Goal: Task Accomplishment & Management: Manage account settings

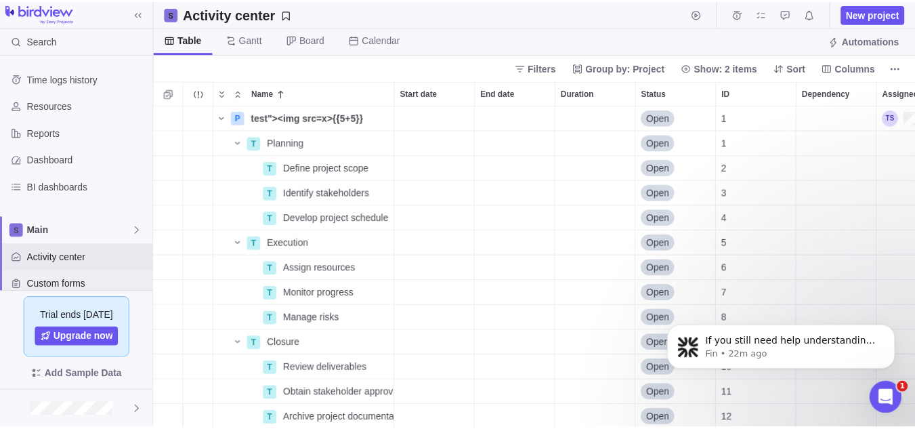
scroll to position [115, 0]
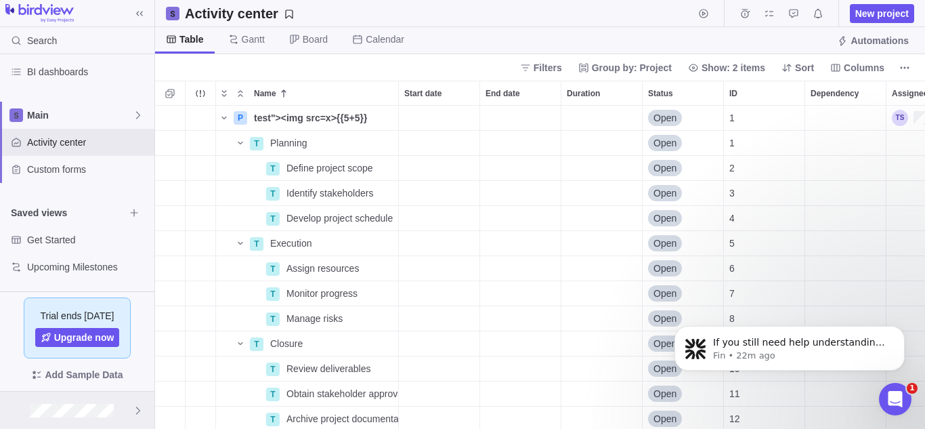
click at [132, 409] on div at bounding box center [77, 410] width 154 height 37
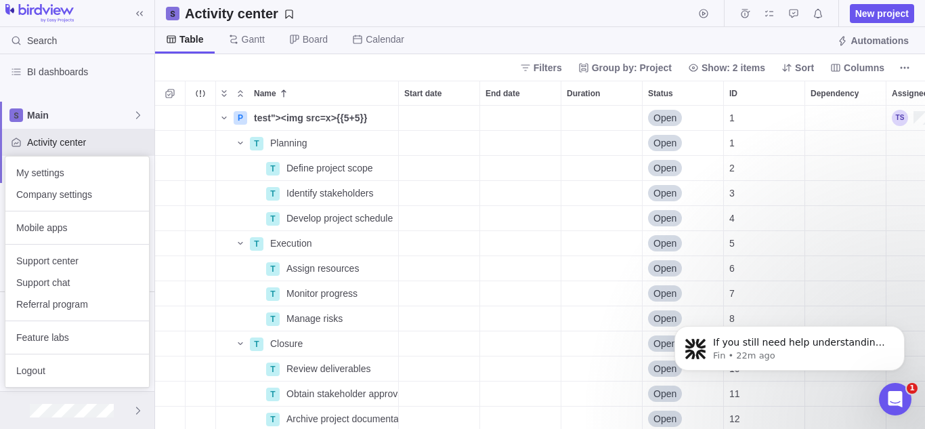
click at [138, 408] on icon at bounding box center [138, 410] width 11 height 11
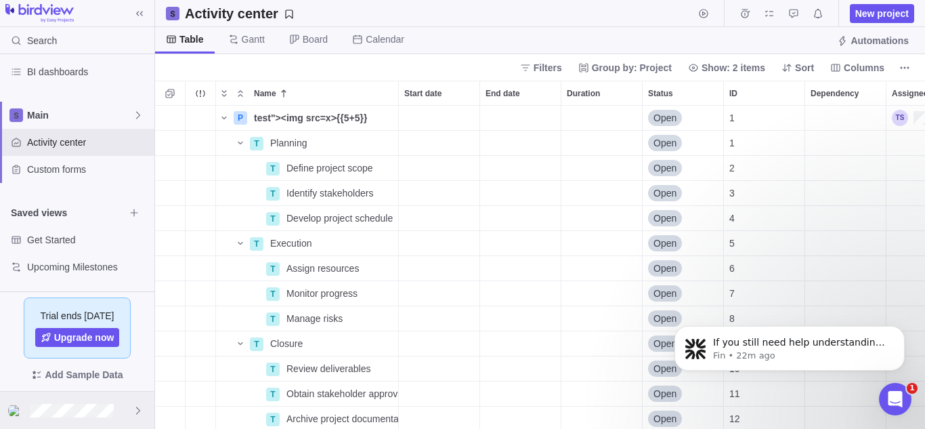
click at [138, 408] on icon at bounding box center [138, 410] width 11 height 11
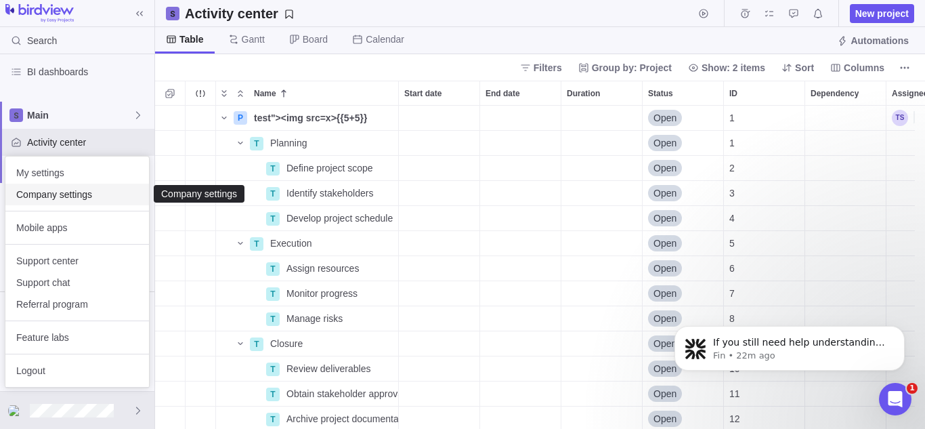
click at [83, 196] on span "Company settings" at bounding box center [77, 195] width 122 height 14
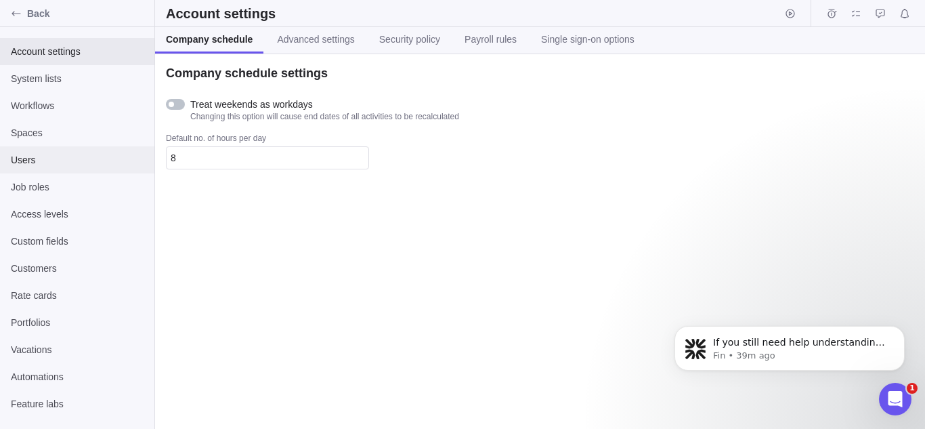
click at [45, 152] on div "Users" at bounding box center [77, 159] width 154 height 27
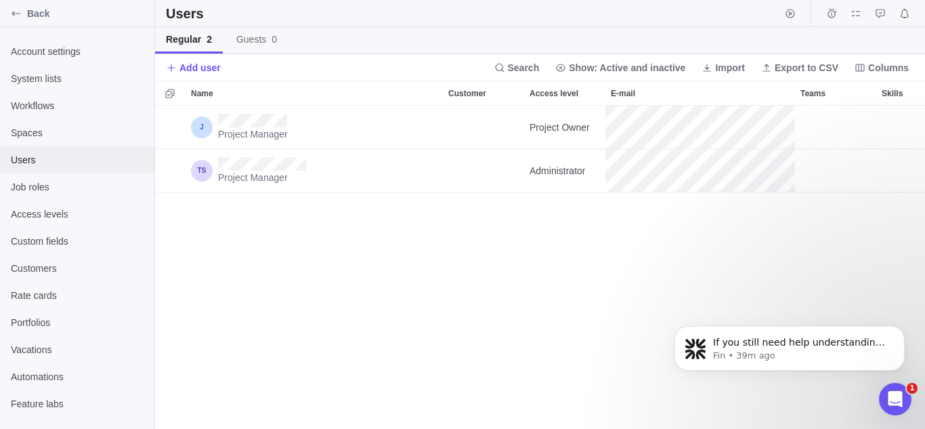
scroll to position [313, 760]
click at [369, 249] on div "Project Manager Project Owner Main Project Manager Administrator Main" at bounding box center [540, 267] width 770 height 323
click at [10, 14] on div "Back" at bounding box center [16, 14] width 22 height 22
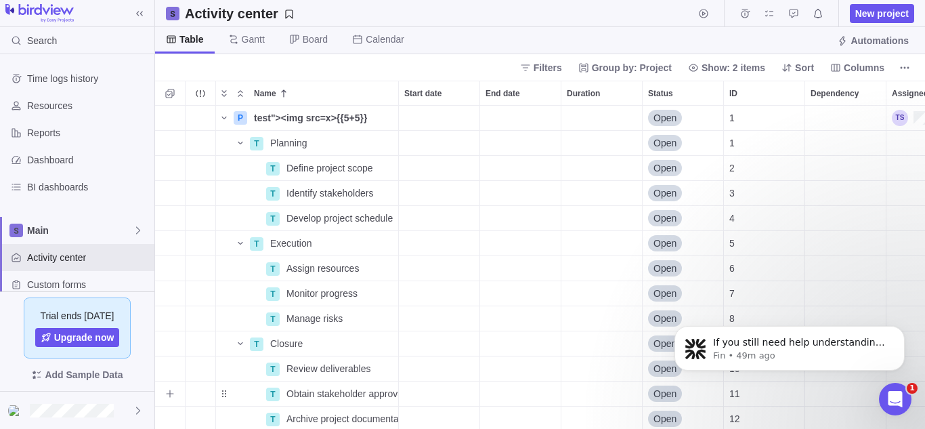
scroll to position [313, 760]
click at [135, 413] on icon at bounding box center [138, 410] width 11 height 11
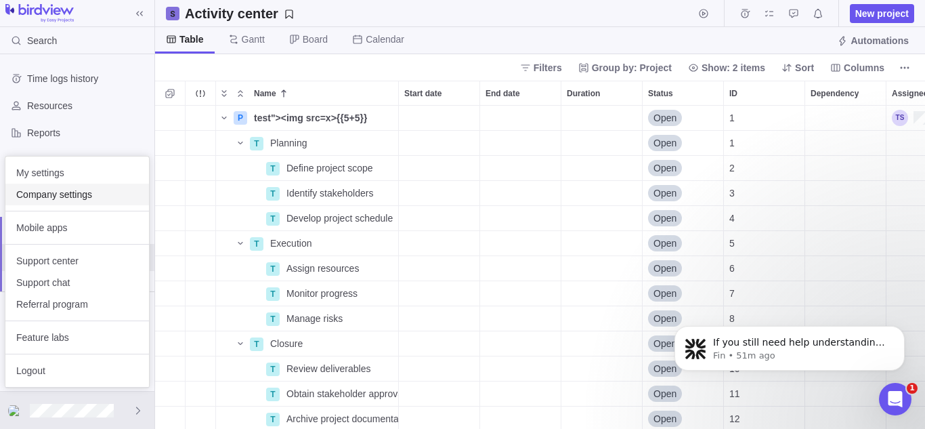
click at [79, 198] on span "Company settings" at bounding box center [77, 195] width 122 height 14
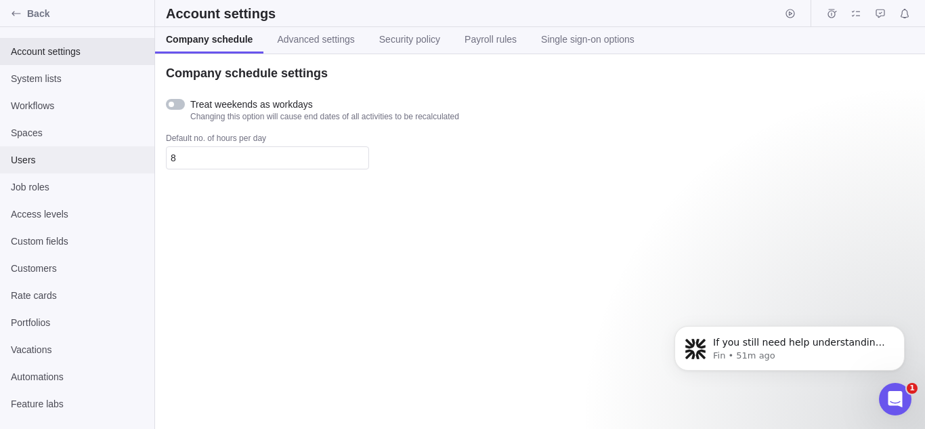
click at [91, 153] on span "Users" at bounding box center [77, 160] width 133 height 14
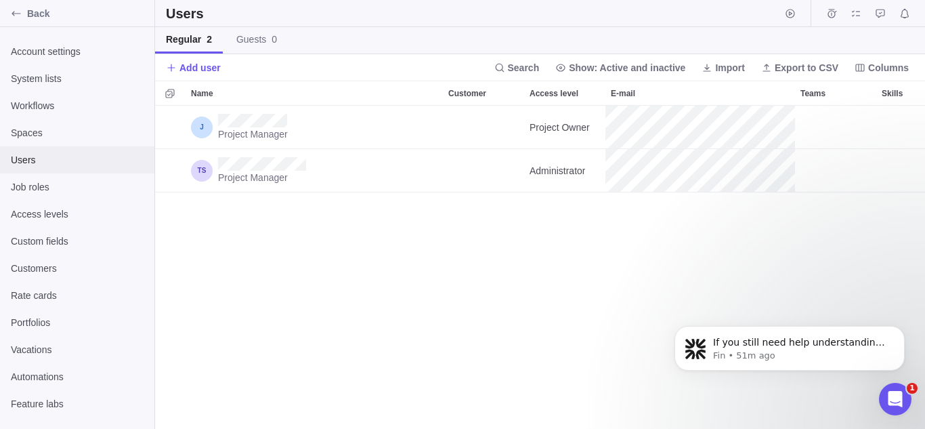
scroll to position [313, 760]
click at [190, 70] on span "Add user" at bounding box center [200, 68] width 41 height 14
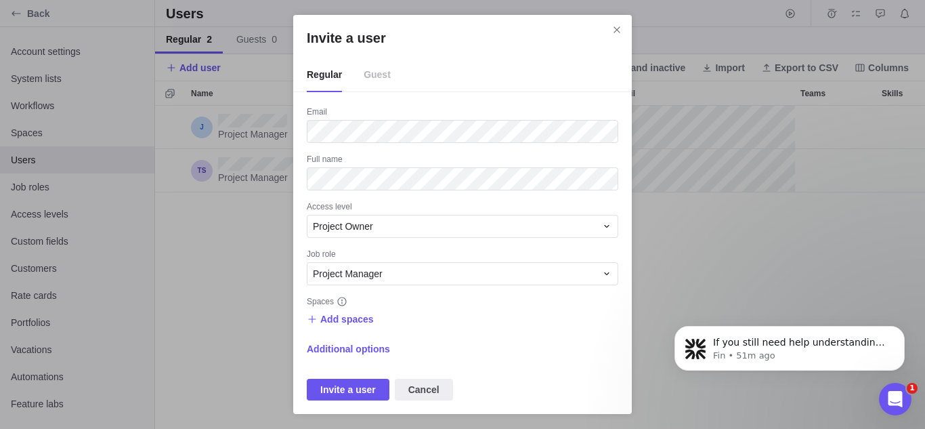
click at [448, 119] on div "Email" at bounding box center [463, 113] width 312 height 14
click at [396, 226] on div "Project Owner" at bounding box center [454, 227] width 283 height 14
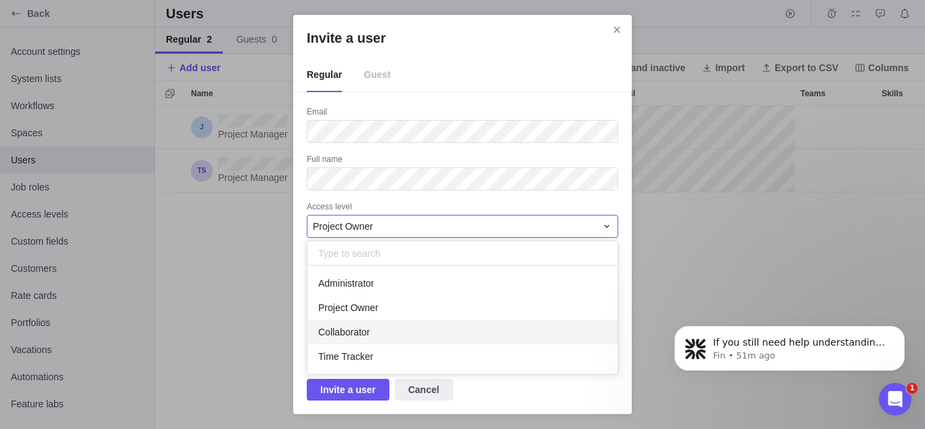
scroll to position [98, 300]
click at [400, 327] on div "Collaborator" at bounding box center [463, 332] width 310 height 24
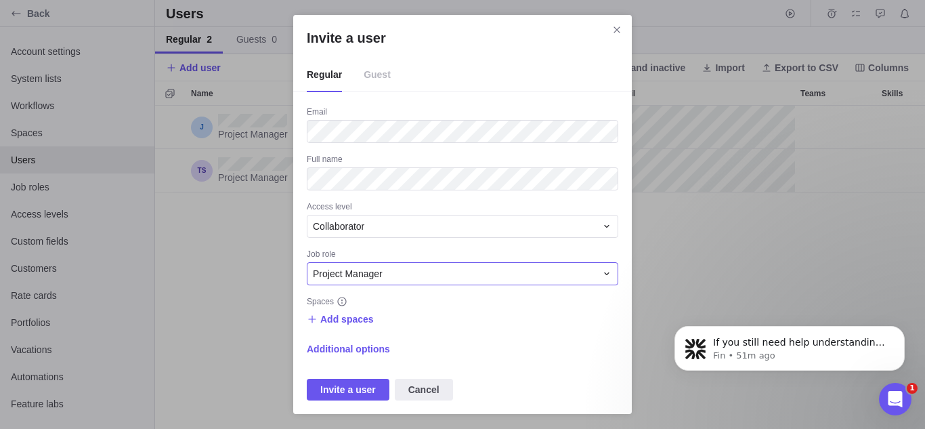
click at [396, 280] on div "Project Manager" at bounding box center [463, 273] width 312 height 23
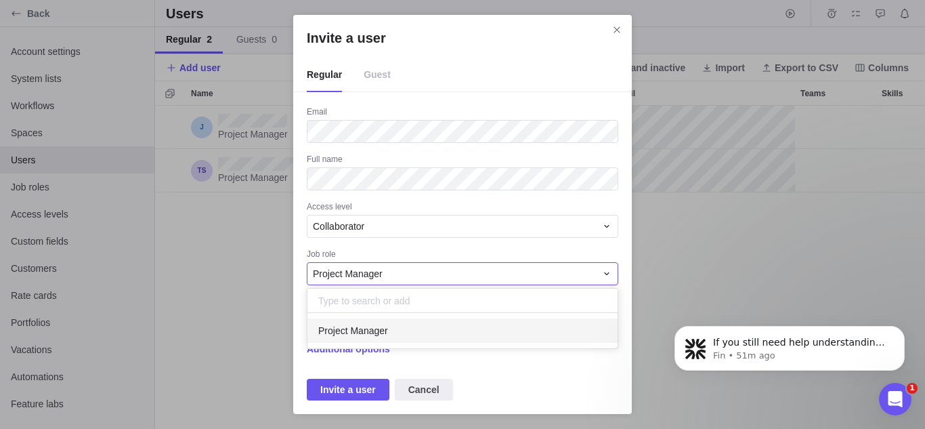
scroll to position [25, 300]
click at [396, 329] on div "Project Manager" at bounding box center [463, 330] width 310 height 24
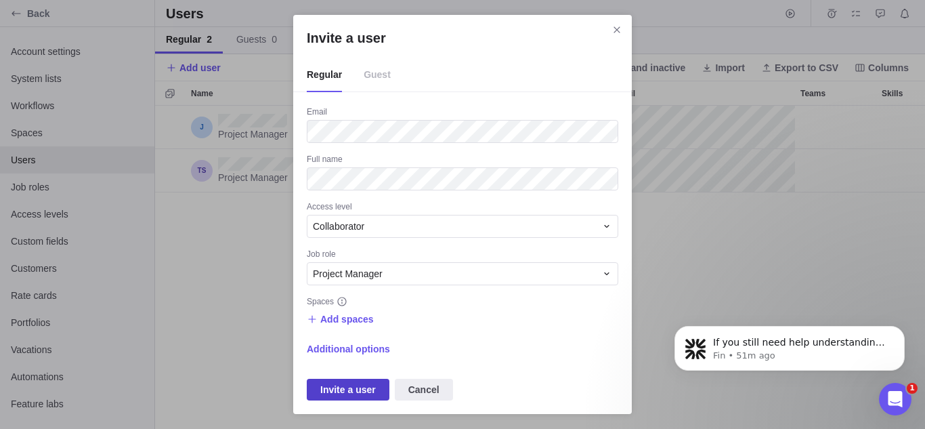
click at [376, 390] on span "Invite a user" at bounding box center [348, 390] width 83 height 22
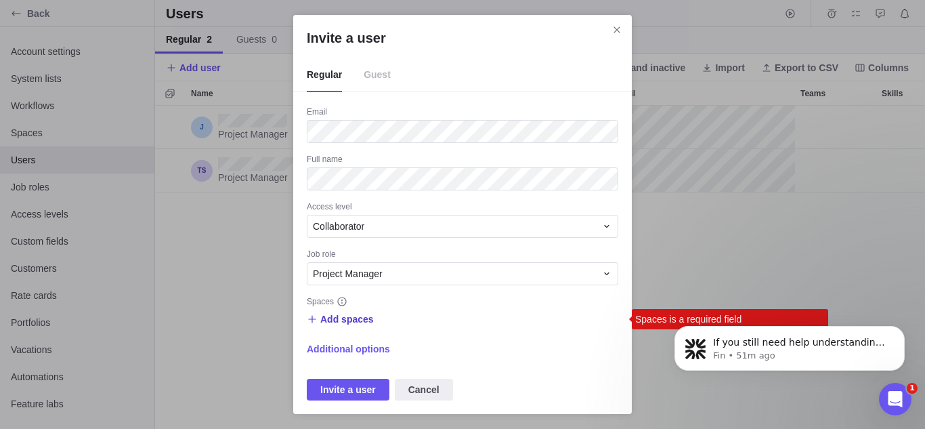
click at [331, 312] on span "Add spaces" at bounding box center [347, 319] width 54 height 14
click at [344, 378] on span "Main" at bounding box center [347, 375] width 20 height 14
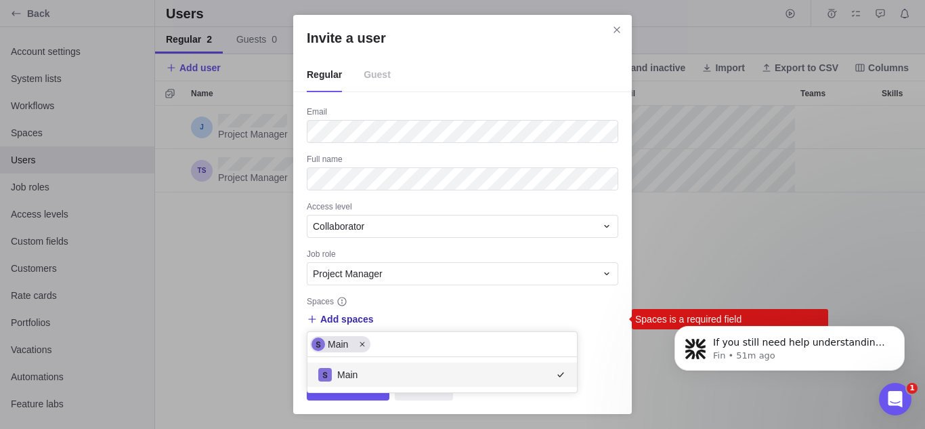
click at [432, 295] on div "Invite a user Regular Guest Email Full name Access level Collaborator Job role …" at bounding box center [462, 214] width 925 height 429
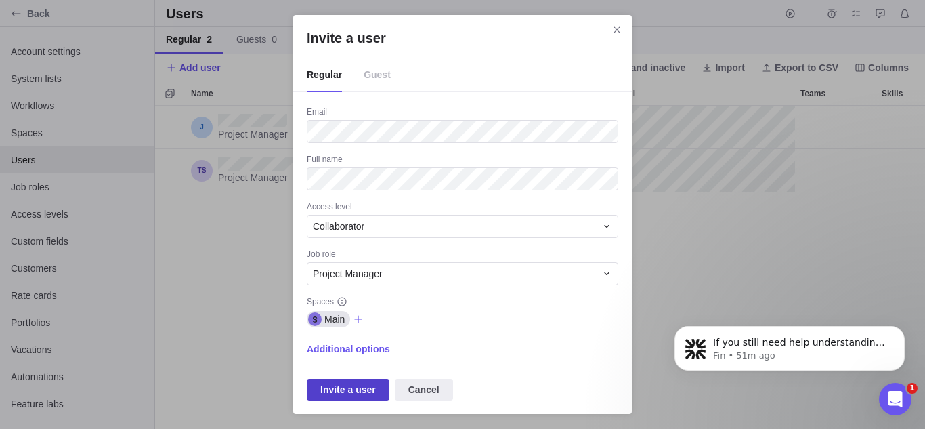
click at [362, 390] on span "Invite a user" at bounding box center [348, 389] width 56 height 16
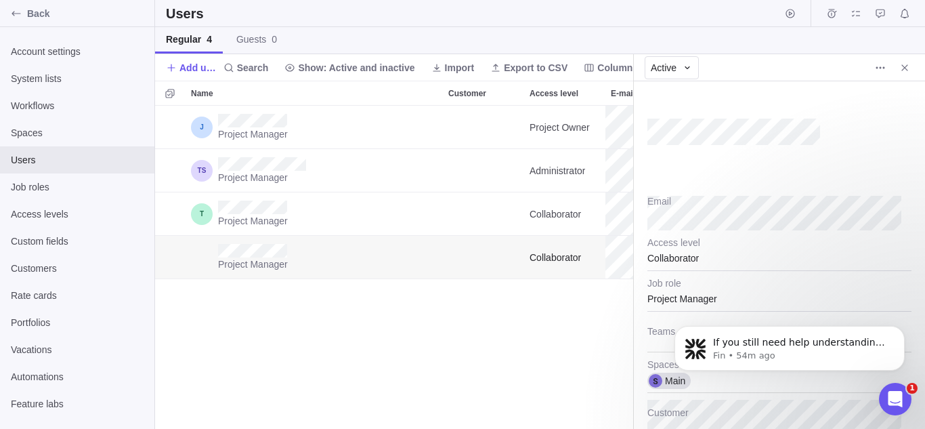
scroll to position [313, 468]
click at [903, 71] on icon "Close" at bounding box center [905, 67] width 11 height 11
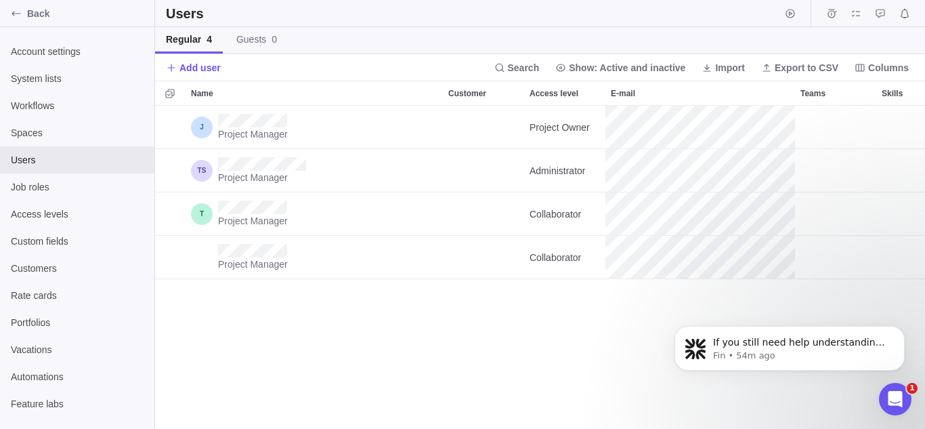
scroll to position [313, 760]
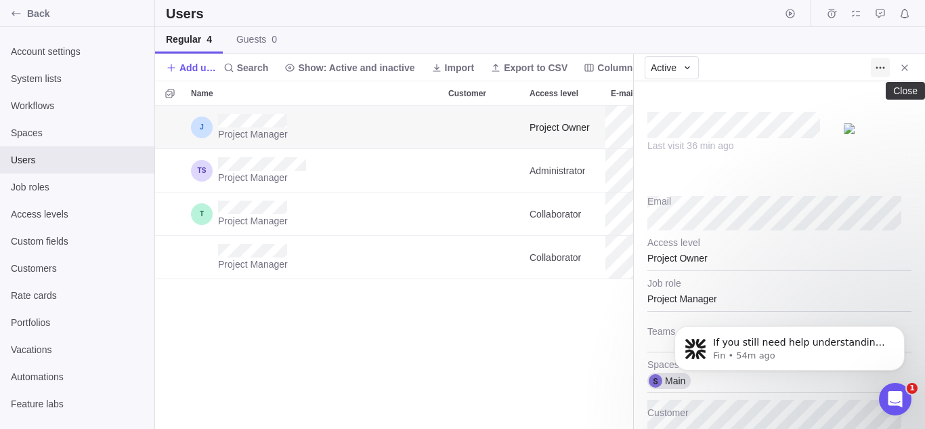
click at [888, 69] on span "More actions" at bounding box center [880, 67] width 19 height 19
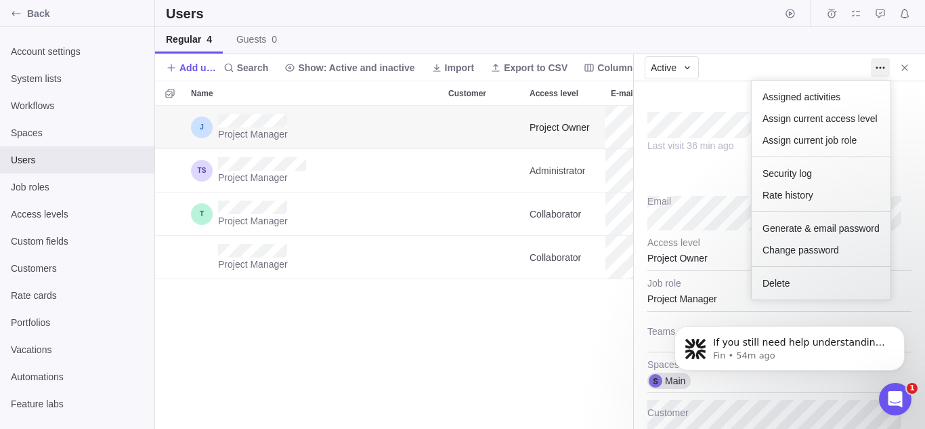
click at [902, 61] on body "Back Account settings System lists Workflows Spaces Users Job roles Access leve…" at bounding box center [462, 214] width 925 height 429
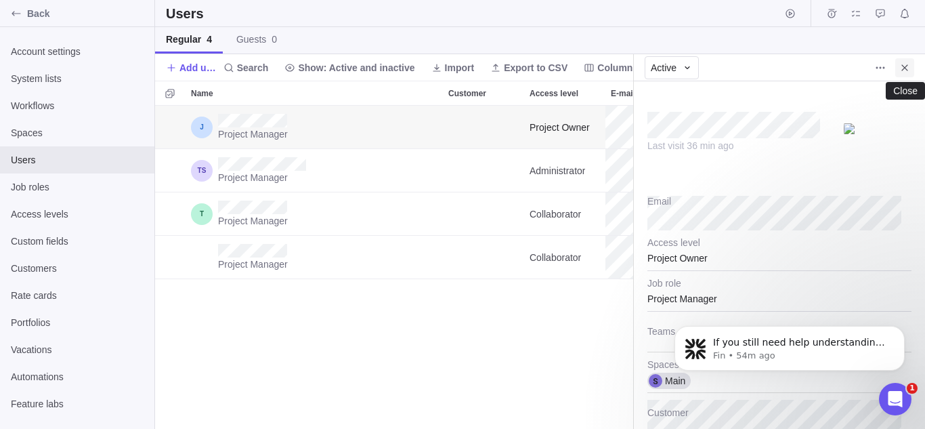
click at [902, 63] on icon "Close" at bounding box center [905, 67] width 11 height 11
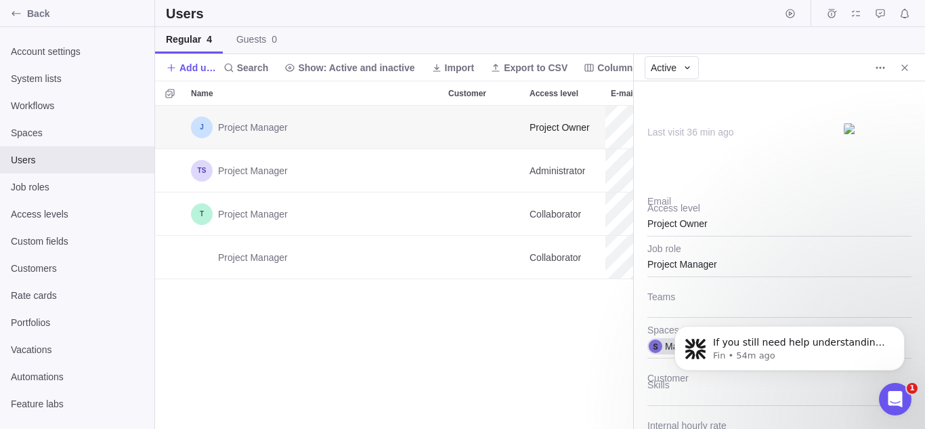
scroll to position [313, 468]
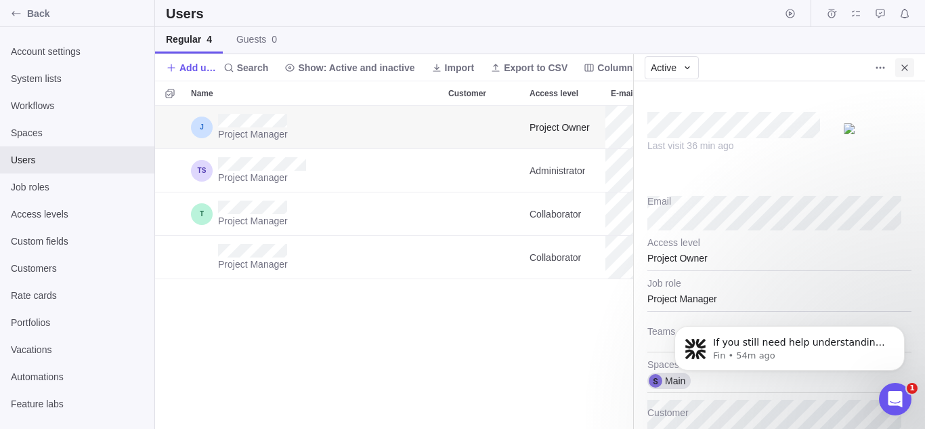
click at [906, 68] on icon "Close" at bounding box center [905, 67] width 11 height 11
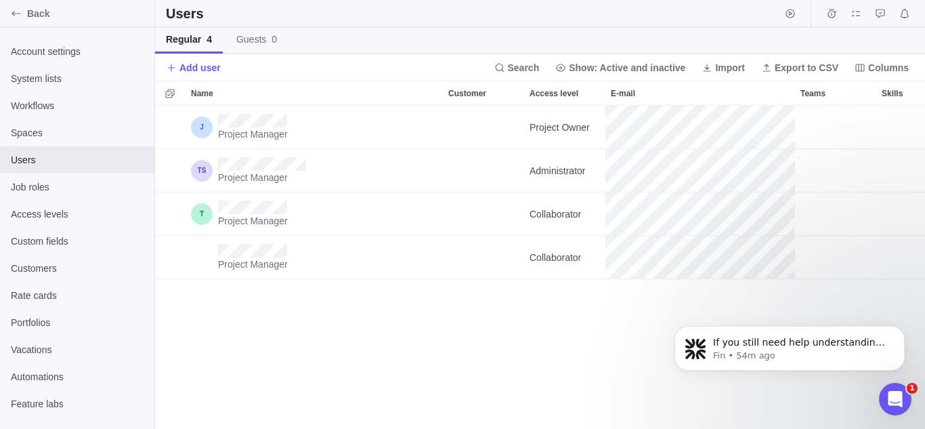
scroll to position [0, 114]
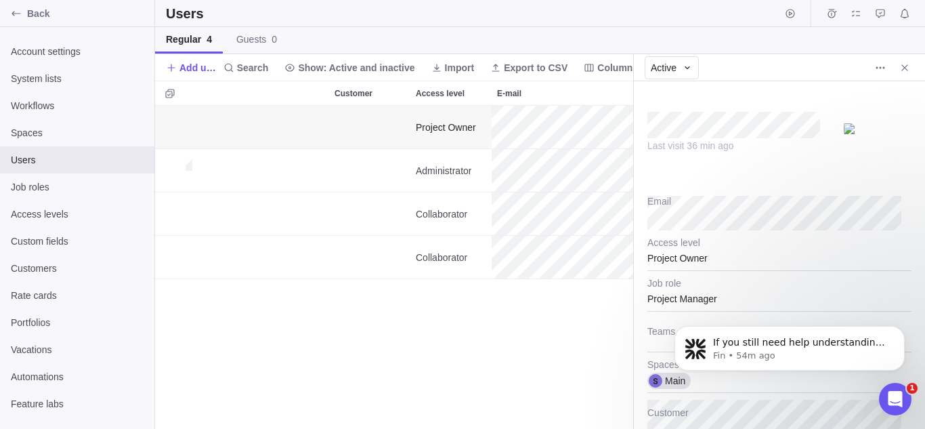
scroll to position [68, 0]
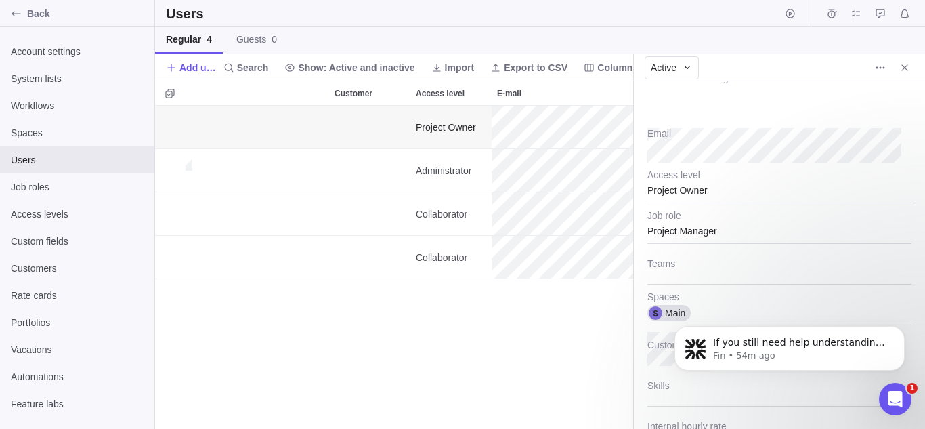
click at [709, 226] on div "Project Manager" at bounding box center [780, 227] width 264 height 34
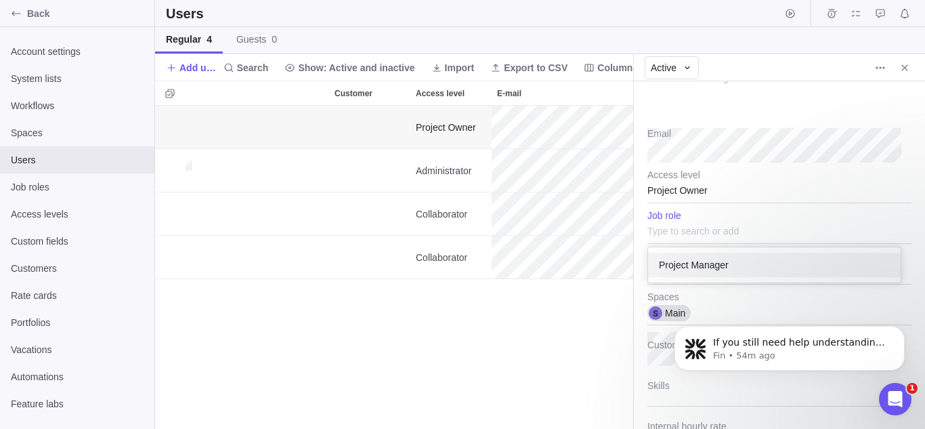
scroll to position [135, 0]
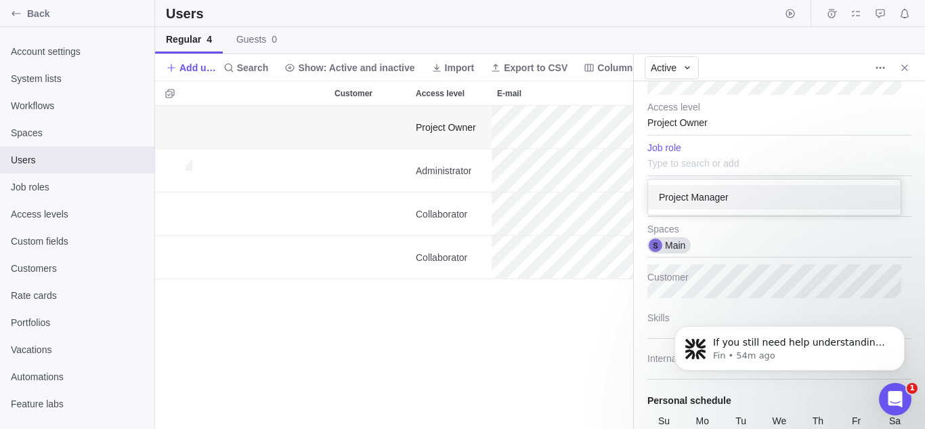
click at [638, 183] on div "Last visit 36 min ago Email Project Owner Access level Project Manager Job role…" at bounding box center [779, 255] width 291 height 348
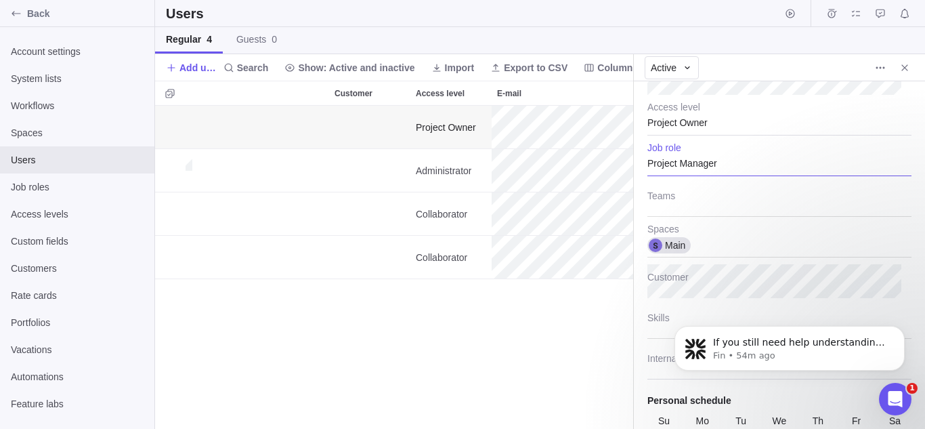
click at [665, 123] on div "Project Owner" at bounding box center [780, 119] width 264 height 34
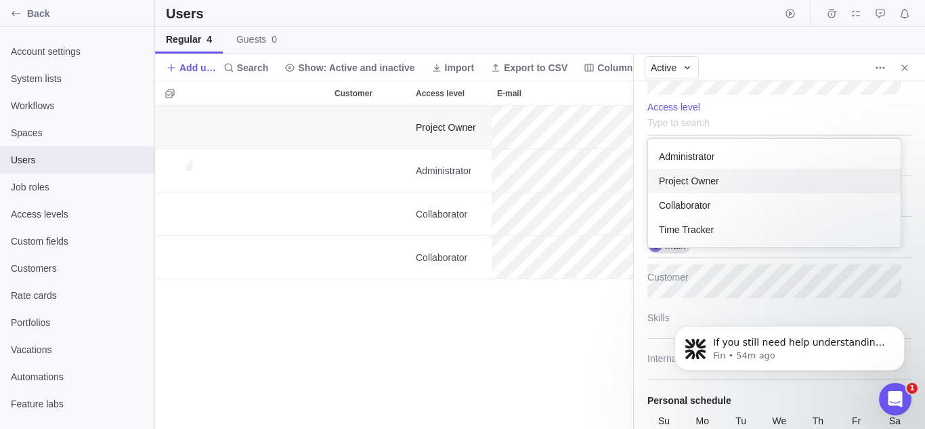
scroll to position [98, 243]
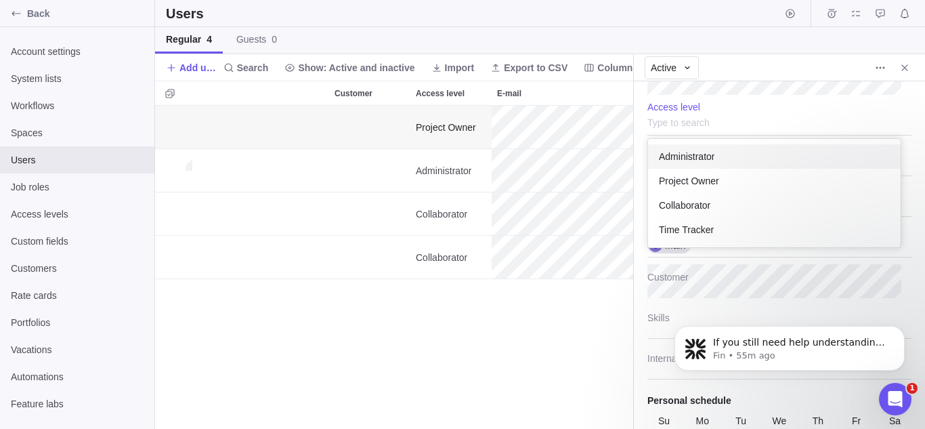
click at [900, 70] on body "Back Account settings System lists Workflows Spaces Users Job roles Access leve…" at bounding box center [462, 214] width 925 height 429
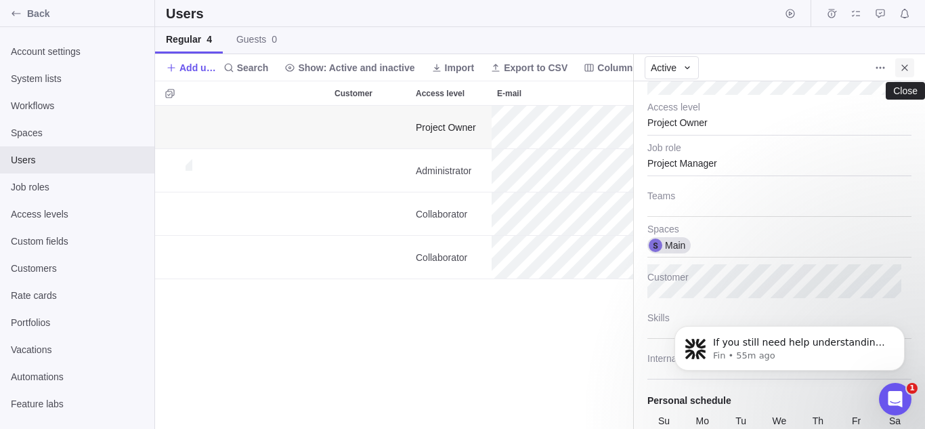
click at [904, 68] on icon "Close" at bounding box center [905, 67] width 6 height 6
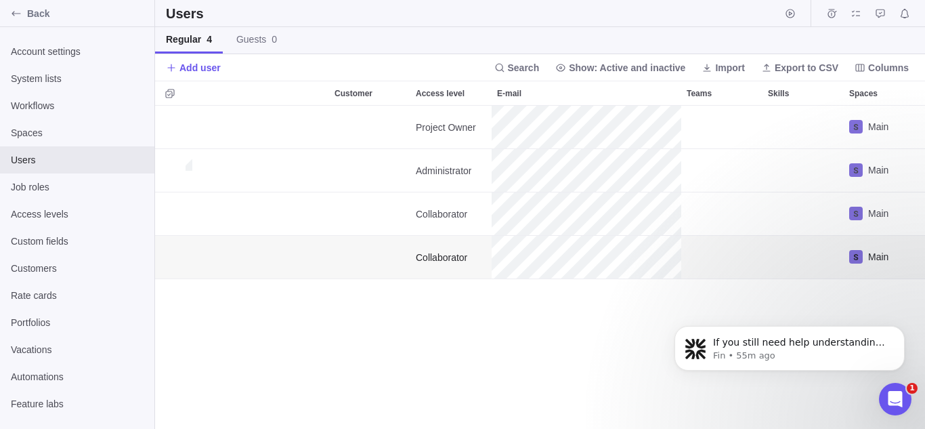
scroll to position [313, 760]
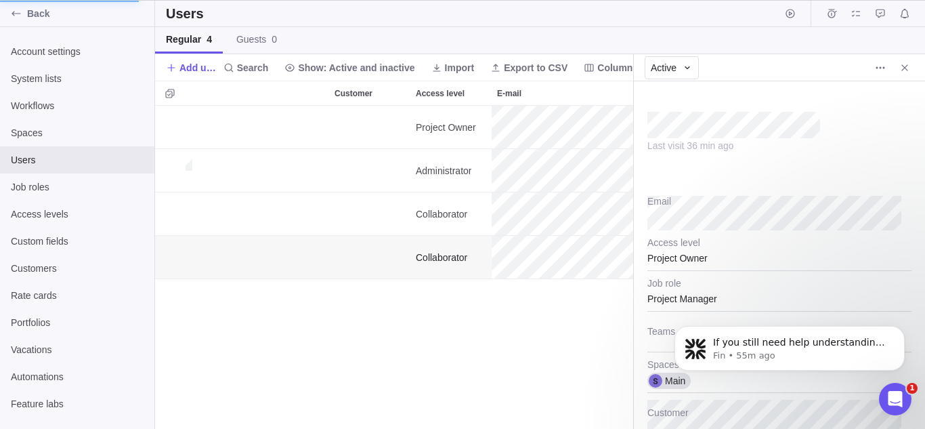
scroll to position [313, 468]
click at [710, 264] on div "Collaborator" at bounding box center [780, 254] width 264 height 34
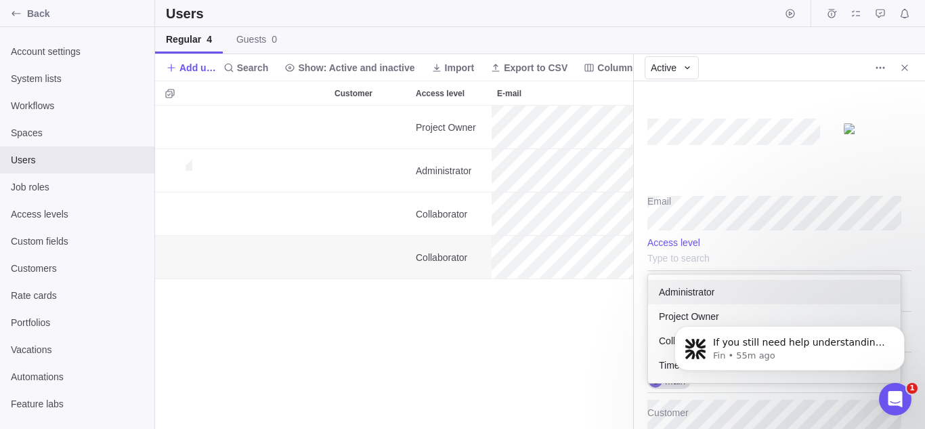
scroll to position [98, 243]
click at [711, 291] on span "Administrator" at bounding box center [687, 292] width 56 height 14
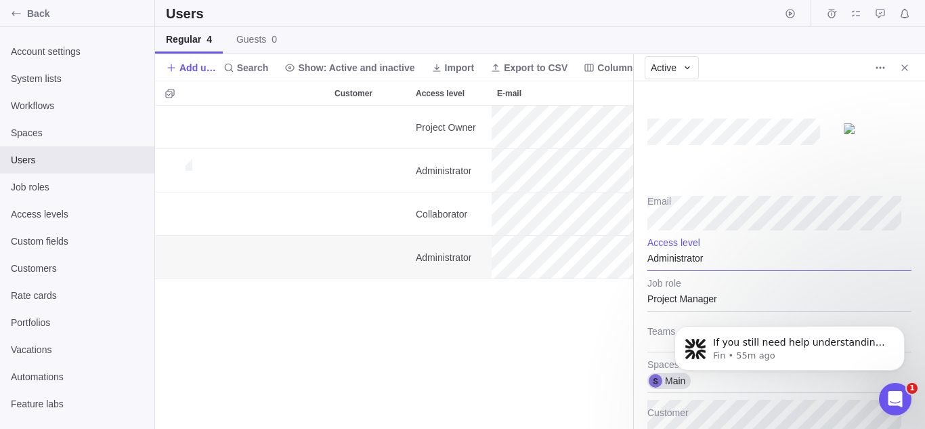
type textarea "x"
click at [837, 109] on div at bounding box center [780, 135] width 264 height 81
click at [883, 63] on icon "More actions" at bounding box center [880, 67] width 11 height 11
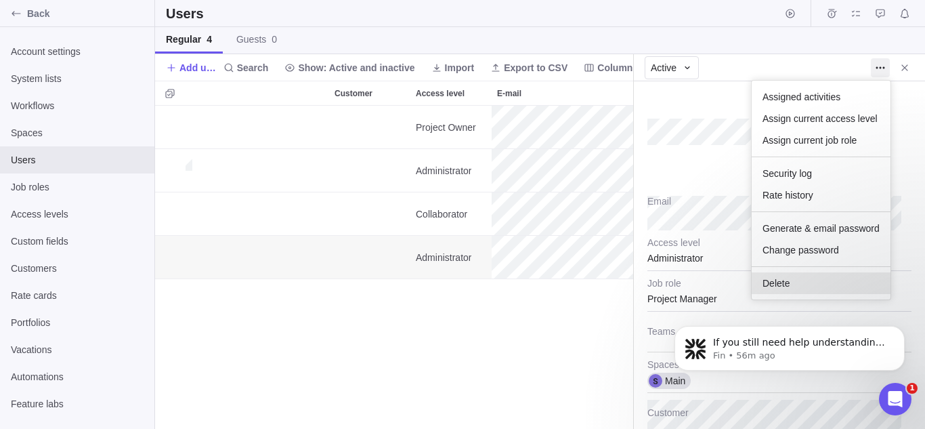
click at [778, 279] on span "Delete" at bounding box center [776, 283] width 27 height 14
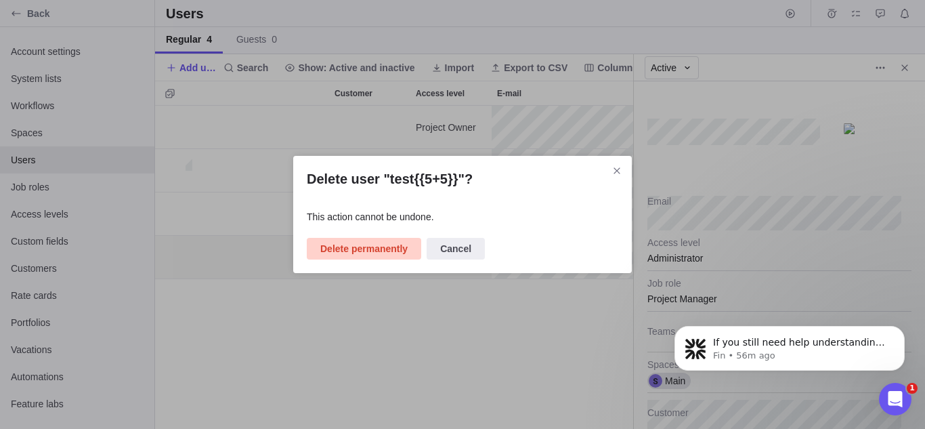
click at [362, 253] on span "Delete permanently" at bounding box center [363, 249] width 87 height 16
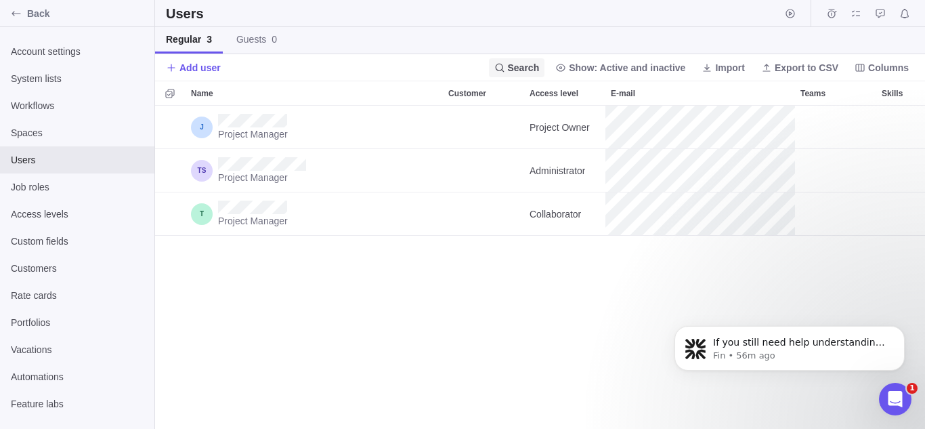
click at [532, 64] on span "Search" at bounding box center [524, 68] width 32 height 14
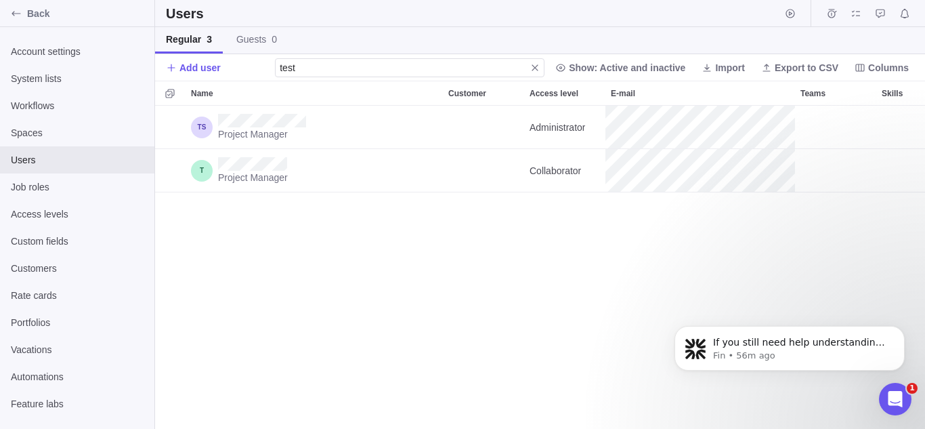
type input "test"
click at [398, 255] on div "Project Manager Administrator Main Project Manager Collaborator Main" at bounding box center [540, 267] width 770 height 323
click at [62, 157] on span "Users" at bounding box center [77, 160] width 133 height 14
drag, startPoint x: 339, startPoint y: 65, endPoint x: 290, endPoint y: 63, distance: 48.8
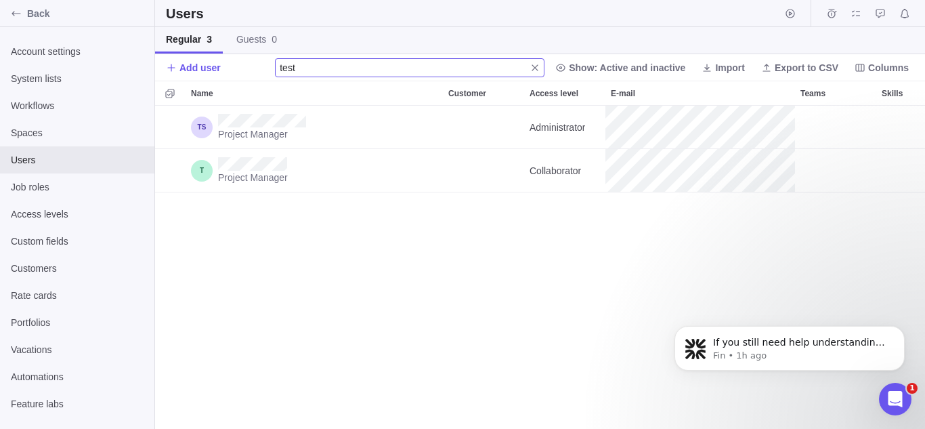
click at [290, 63] on input "test" at bounding box center [410, 67] width 270 height 19
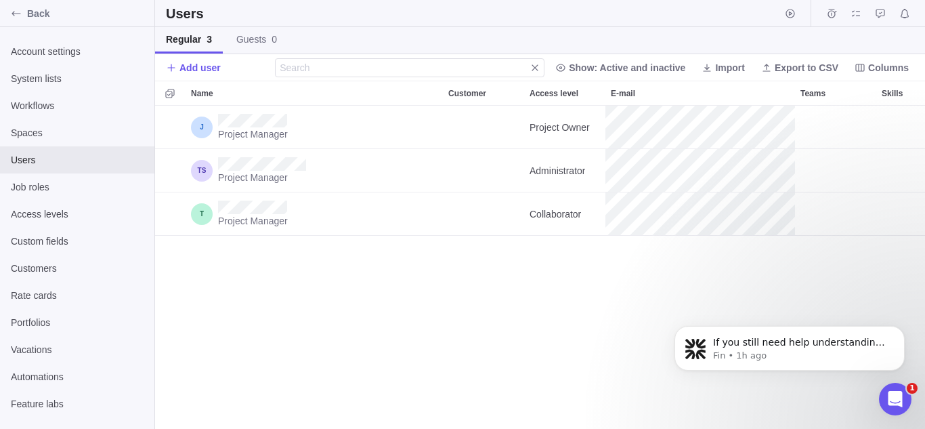
click at [360, 278] on div "Project Manager Project Owner Main Project Manager Administrator Main Project M…" at bounding box center [540, 267] width 770 height 323
click at [898, 329] on icon "Dismiss notification" at bounding box center [901, 329] width 7 height 7
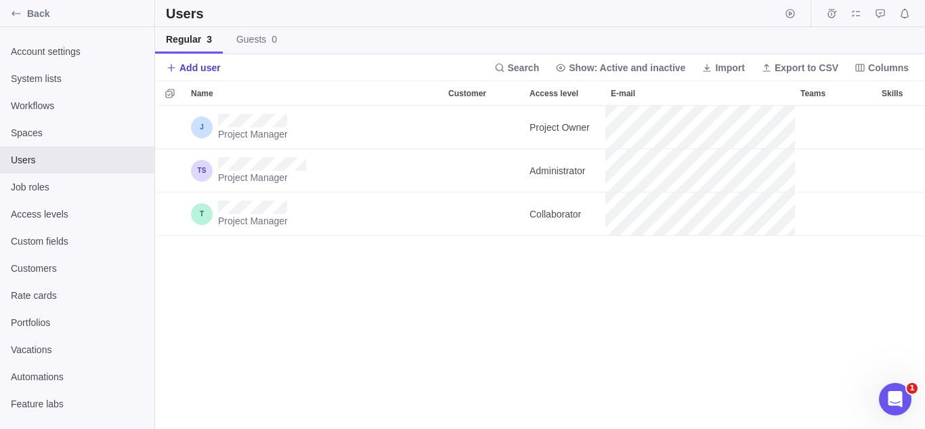
click at [180, 68] on span "Add user" at bounding box center [200, 68] width 41 height 14
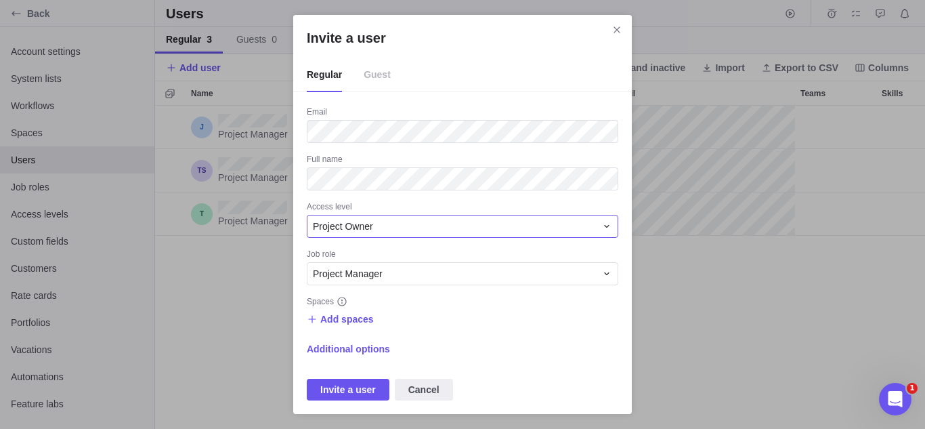
click at [384, 218] on div "Project Owner" at bounding box center [463, 226] width 312 height 23
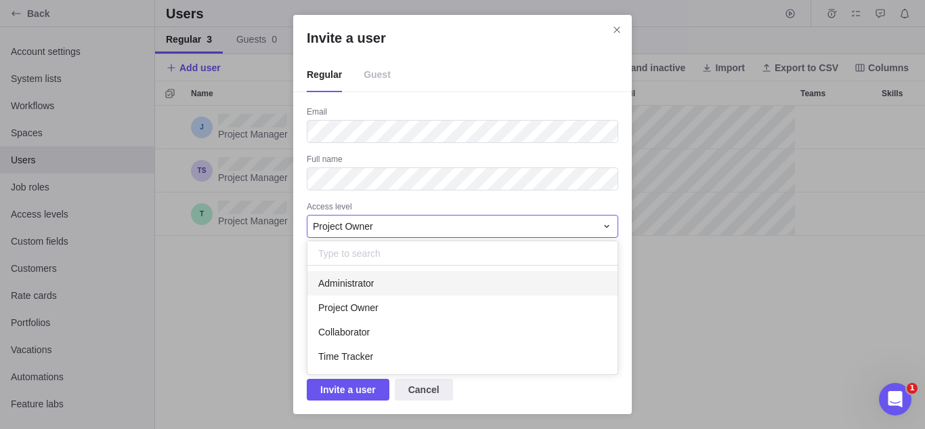
scroll to position [98, 300]
click at [387, 283] on div "Administrator" at bounding box center [463, 283] width 310 height 24
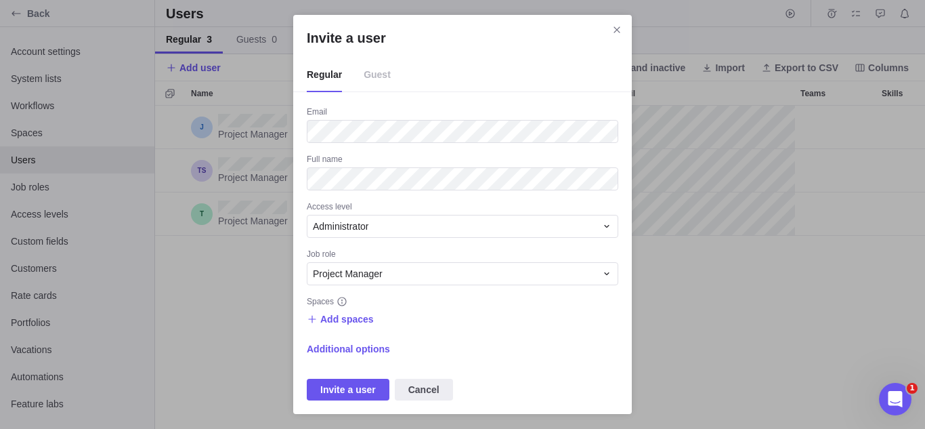
click at [337, 306] on icon "info-description" at bounding box center [342, 301] width 11 height 11
click at [341, 315] on span "Add spaces" at bounding box center [347, 319] width 54 height 14
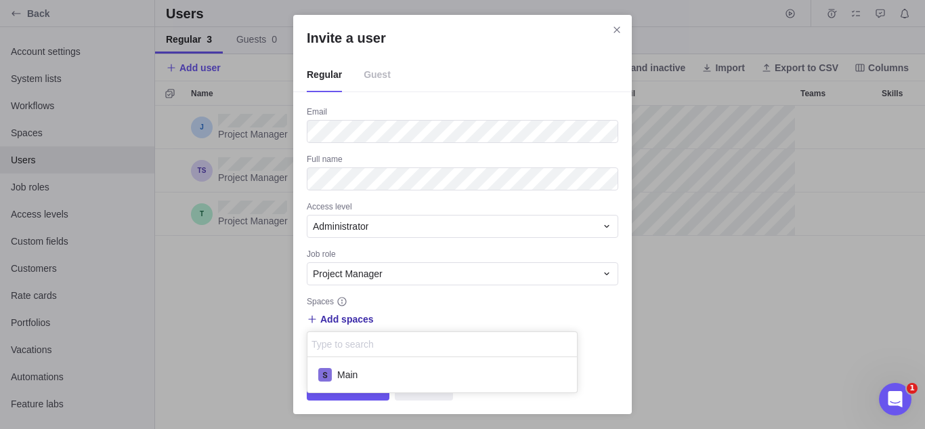
scroll to position [25, 259]
click at [343, 369] on span "Main" at bounding box center [347, 375] width 20 height 14
click at [399, 276] on div "Invite a user Regular Guest Email Full name Access level Administrator Job role…" at bounding box center [462, 214] width 925 height 429
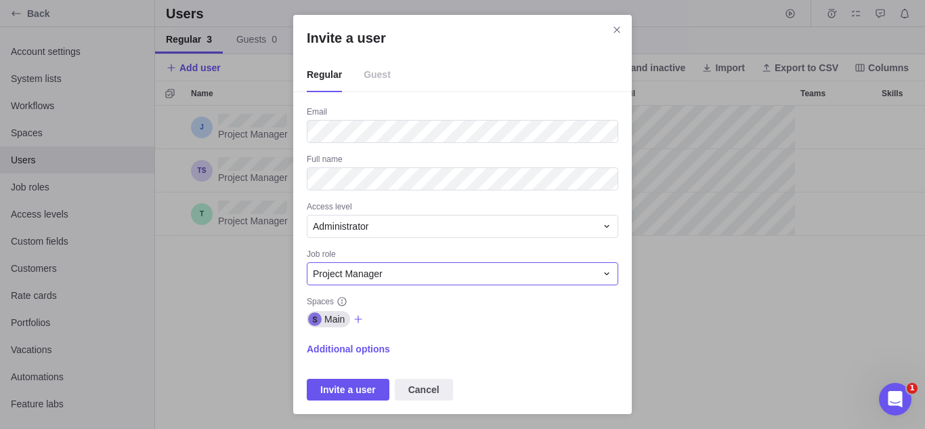
click at [399, 276] on div "Project Manager" at bounding box center [454, 274] width 283 height 14
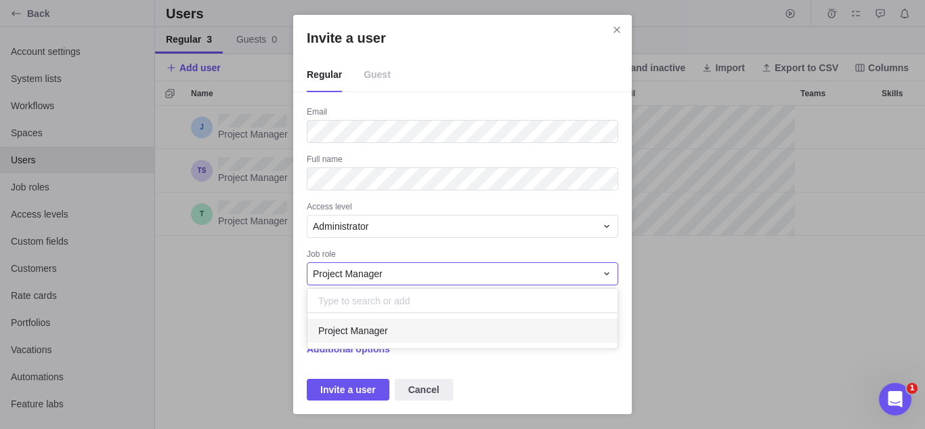
click at [399, 276] on div "Project Manager" at bounding box center [454, 274] width 283 height 14
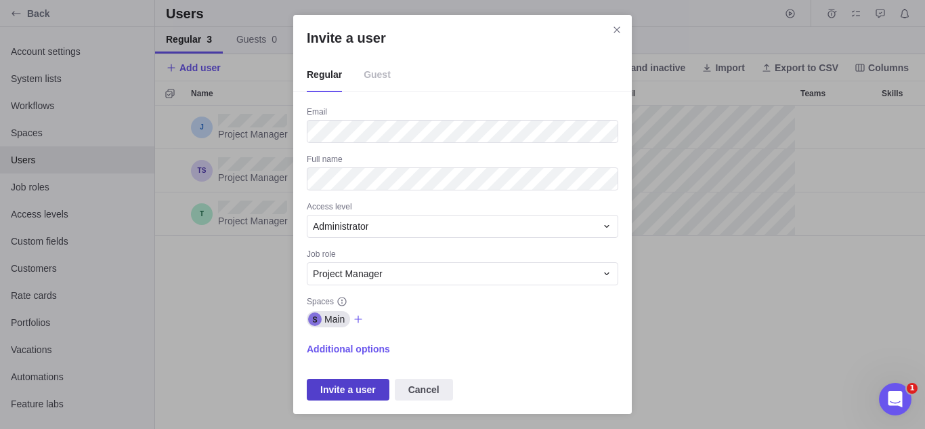
click at [363, 383] on span "Invite a user" at bounding box center [348, 389] width 56 height 16
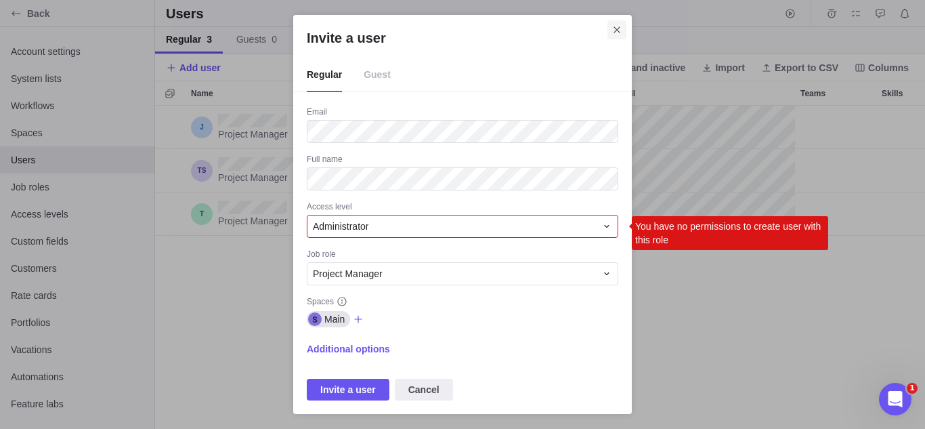
click at [617, 27] on icon "Close" at bounding box center [617, 29] width 11 height 11
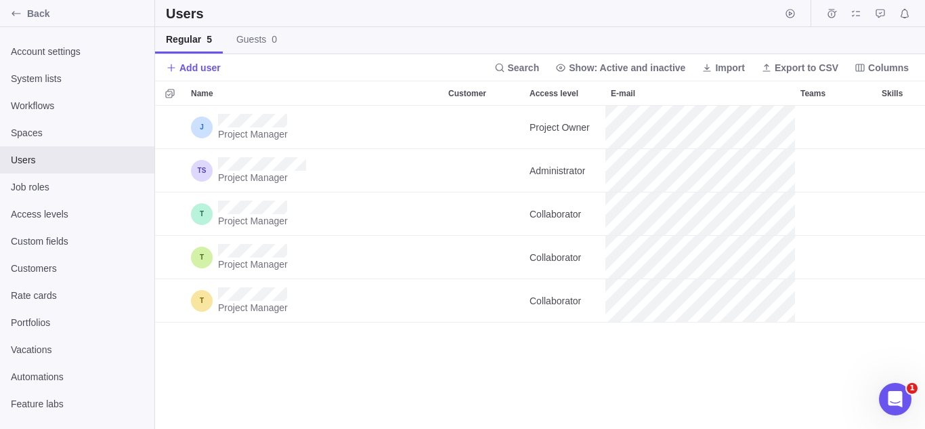
scroll to position [313, 760]
click at [211, 63] on span "Add user" at bounding box center [200, 68] width 41 height 14
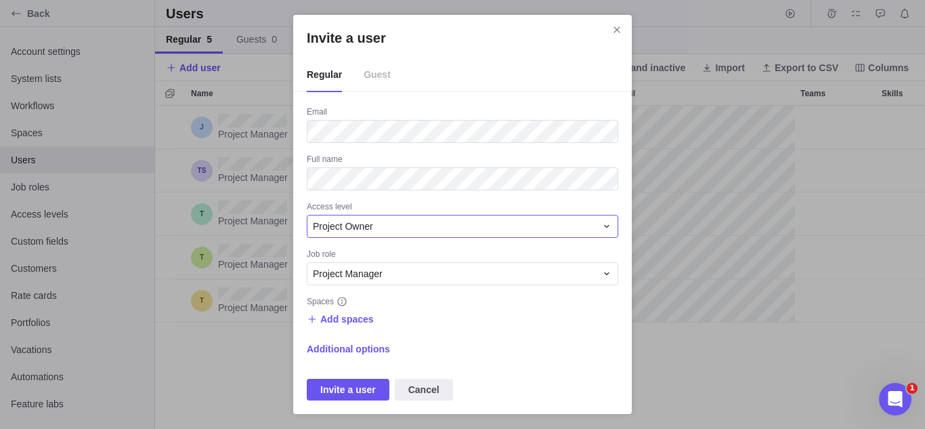
click at [437, 226] on div "Project Owner" at bounding box center [454, 227] width 283 height 14
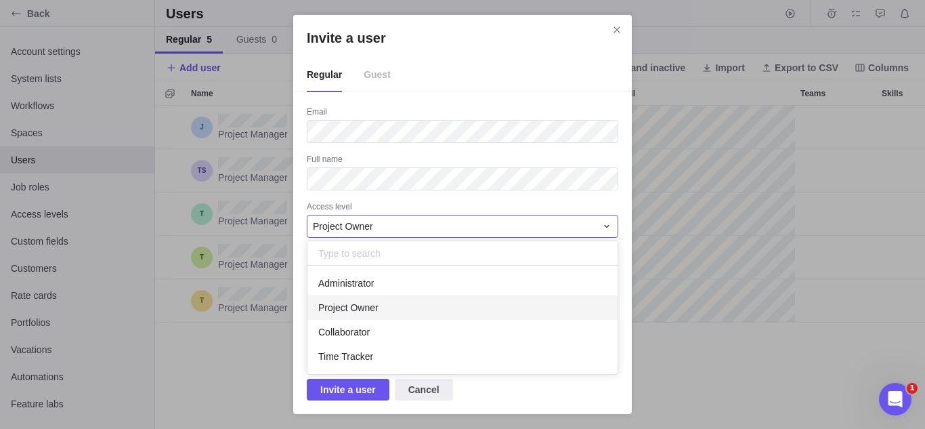
scroll to position [98, 300]
click at [439, 304] on div "Project Owner" at bounding box center [463, 307] width 310 height 24
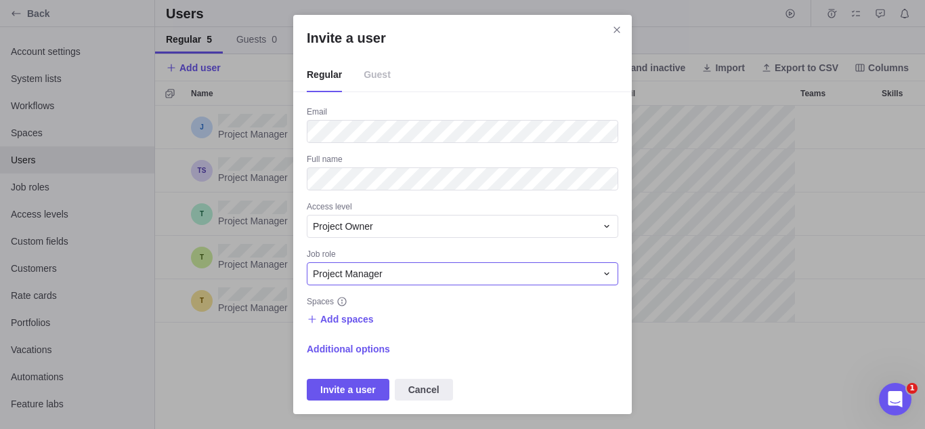
click at [370, 270] on span "Project Manager" at bounding box center [348, 274] width 70 height 14
click at [343, 319] on span "Add spaces" at bounding box center [347, 319] width 54 height 14
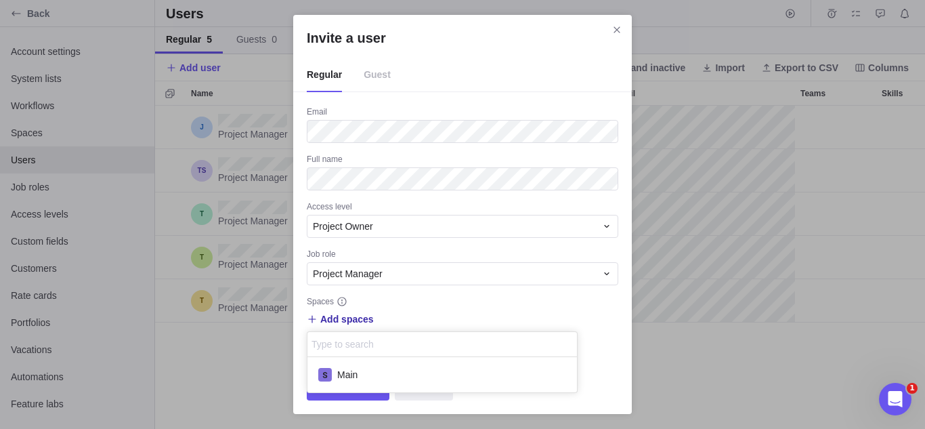
scroll to position [25, 259]
click at [343, 371] on span "Main" at bounding box center [347, 375] width 20 height 14
click at [442, 305] on div "Invite a user Regular Guest Email Full name Access level Project Owner Job role…" at bounding box center [462, 214] width 925 height 429
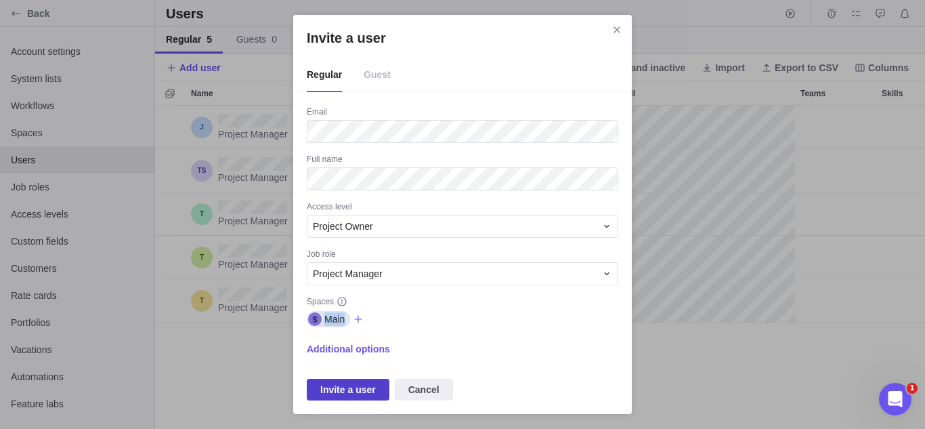
click at [368, 396] on span "Invite a user" at bounding box center [348, 389] width 56 height 16
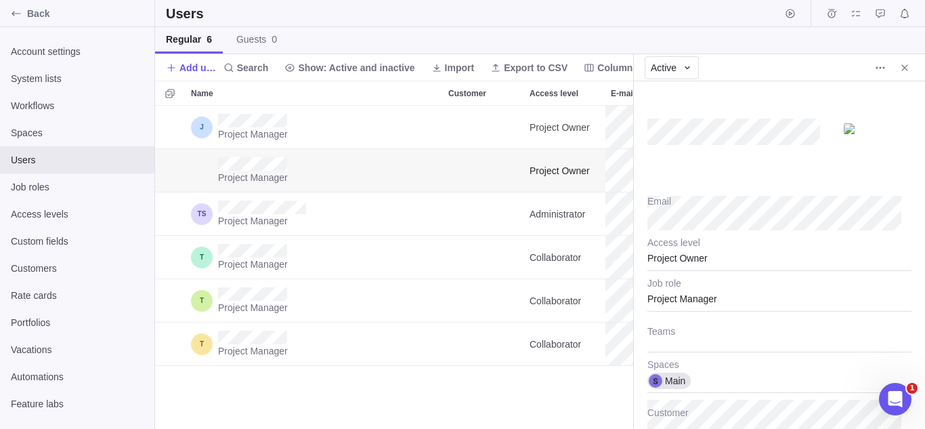
scroll to position [313, 468]
click at [694, 256] on div "Project Owner" at bounding box center [780, 254] width 264 height 34
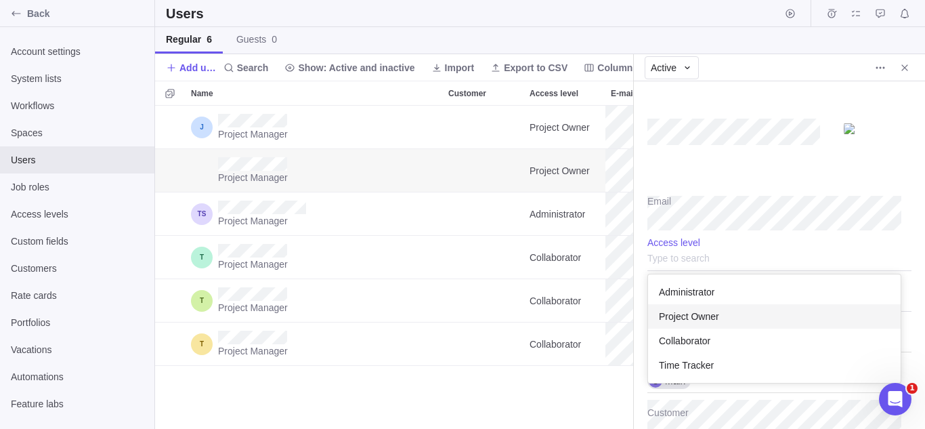
scroll to position [98, 243]
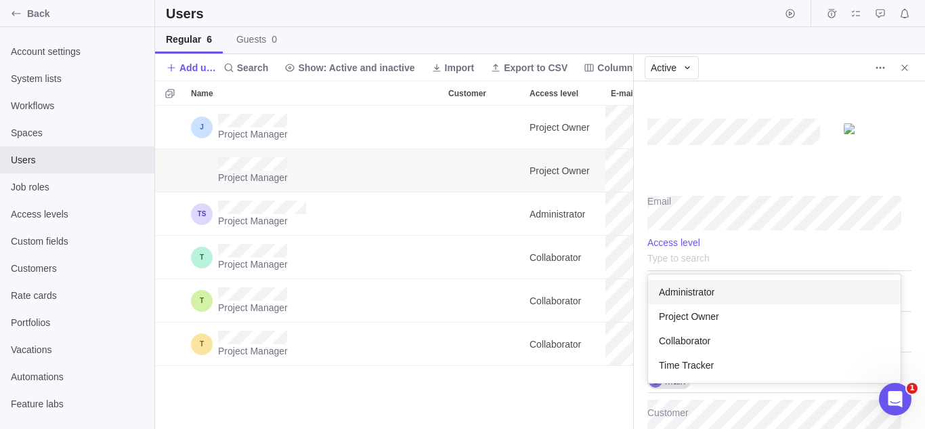
click at [670, 297] on span "Administrator" at bounding box center [687, 292] width 56 height 14
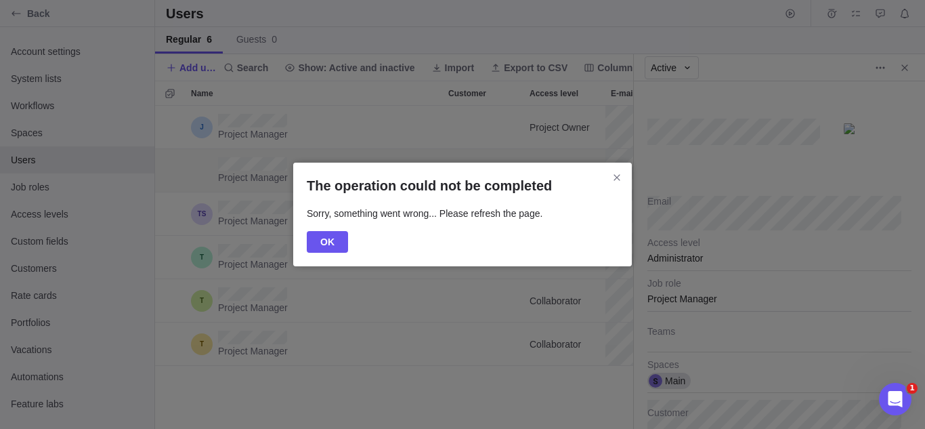
type textarea "x"
click at [613, 179] on icon "Close" at bounding box center [617, 177] width 11 height 11
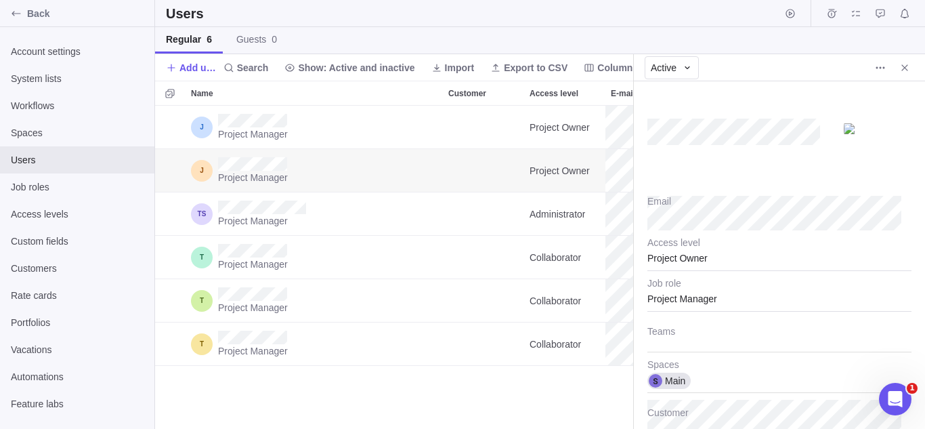
scroll to position [313, 468]
click at [14, 14] on icon "Back" at bounding box center [16, 13] width 9 height 5
type textarea "x"
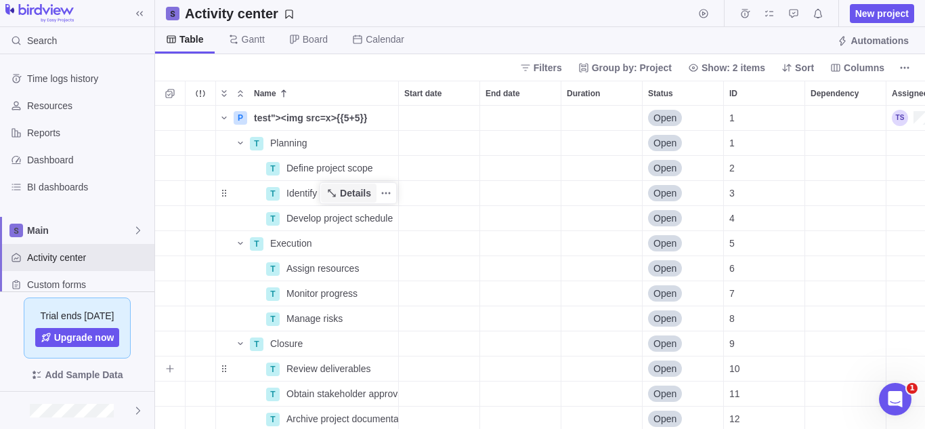
scroll to position [313, 760]
click at [150, 415] on div at bounding box center [77, 410] width 154 height 37
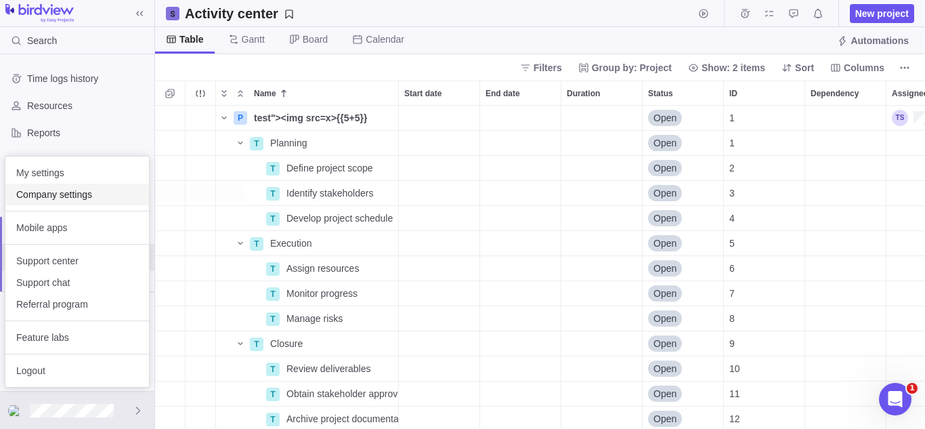
click at [85, 197] on span "Company settings" at bounding box center [77, 195] width 122 height 14
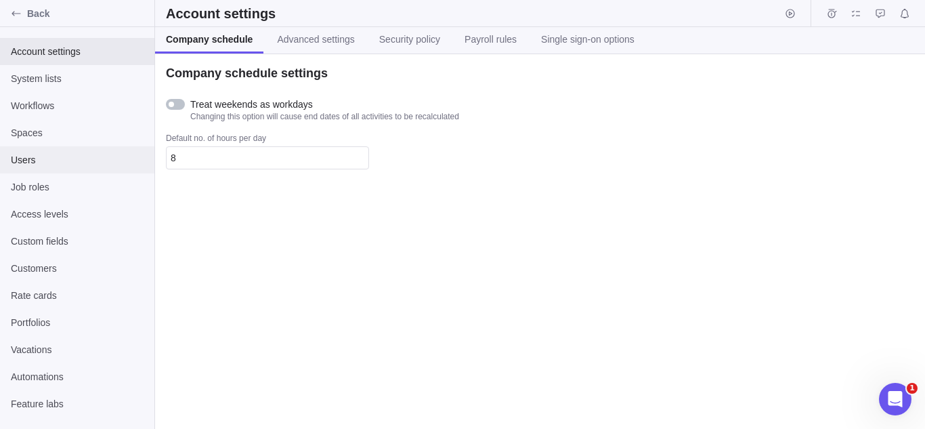
click at [60, 160] on span "Users" at bounding box center [77, 160] width 133 height 14
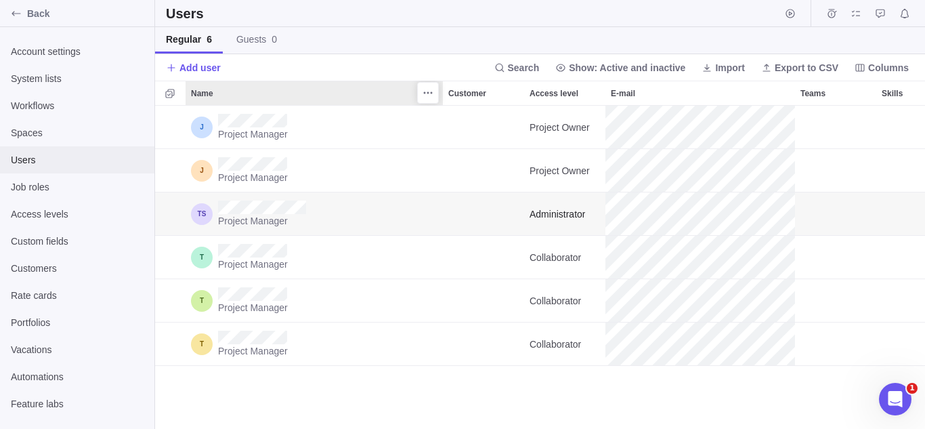
scroll to position [313, 760]
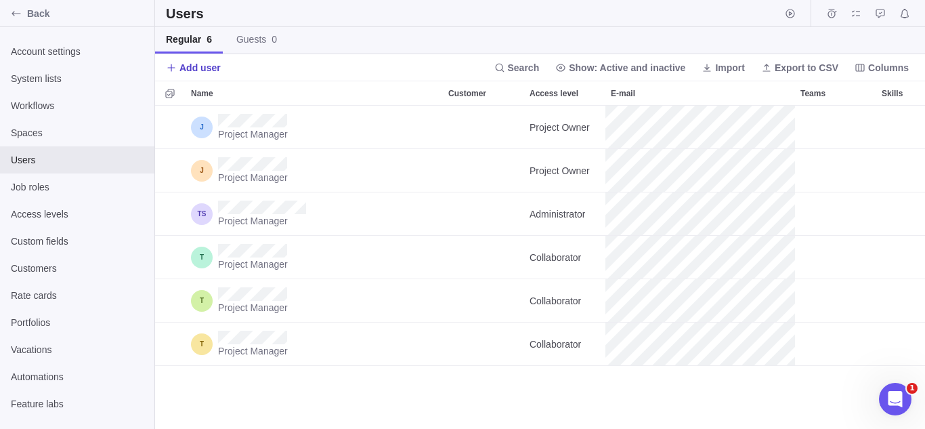
click at [190, 63] on span "Add user" at bounding box center [200, 68] width 41 height 14
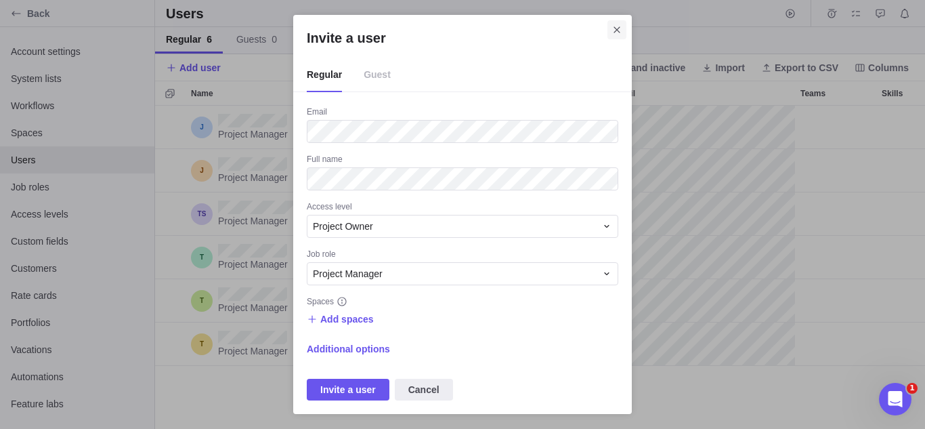
click at [624, 25] on span "Close" at bounding box center [617, 29] width 19 height 19
